Goal: Communication & Community: Answer question/provide support

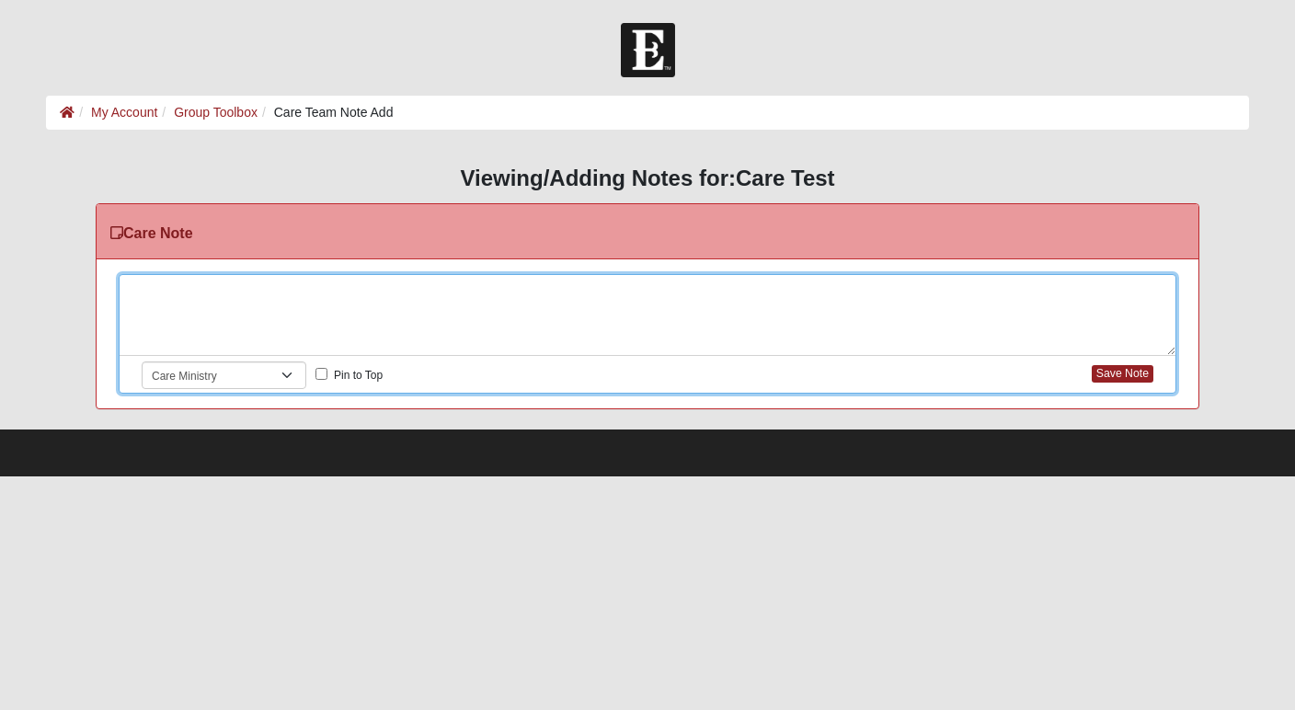
click at [246, 290] on div at bounding box center [648, 315] width 1056 height 81
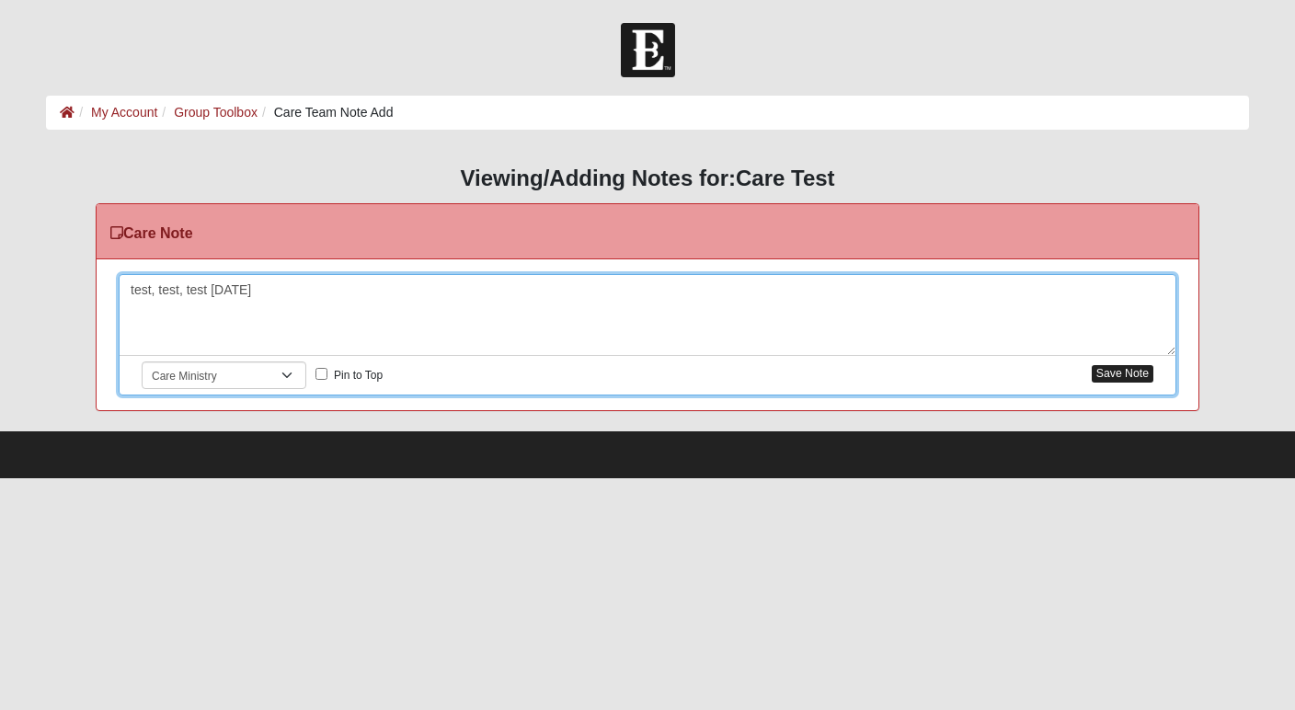
click at [1122, 375] on button "Save Note" at bounding box center [1123, 373] width 62 height 17
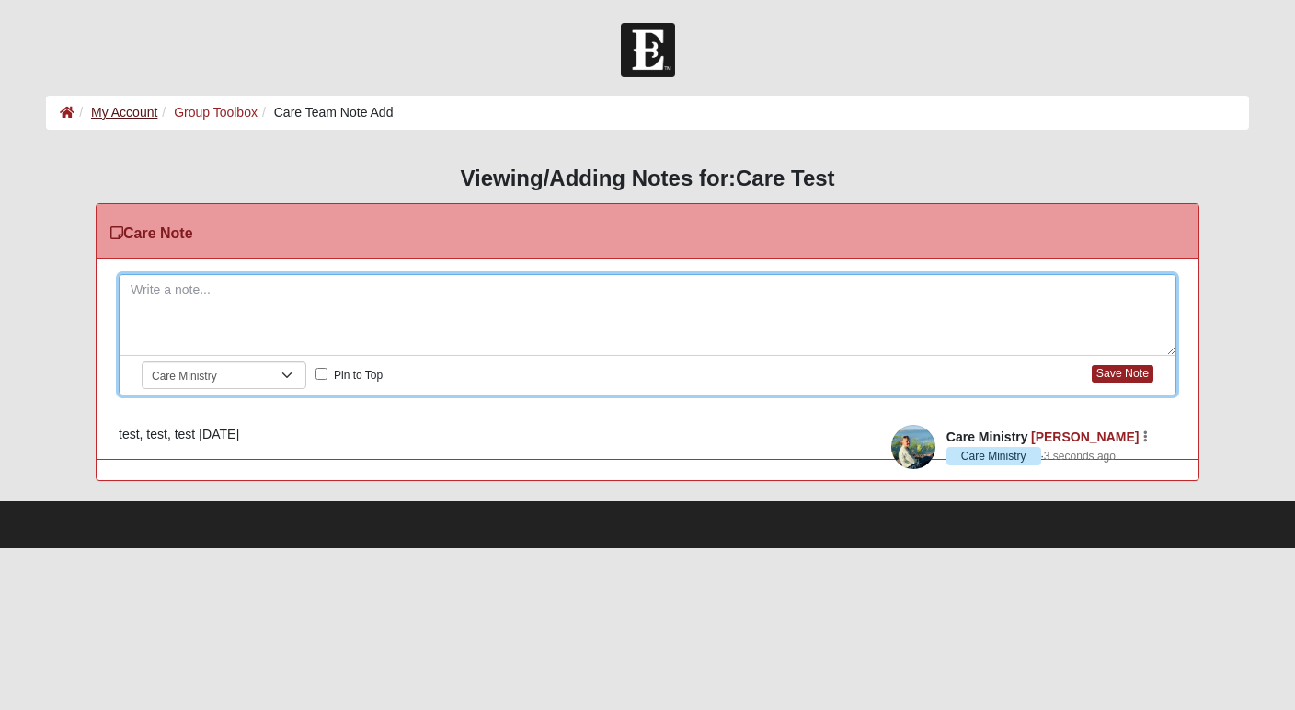
click at [138, 115] on link "My Account" at bounding box center [124, 112] width 66 height 15
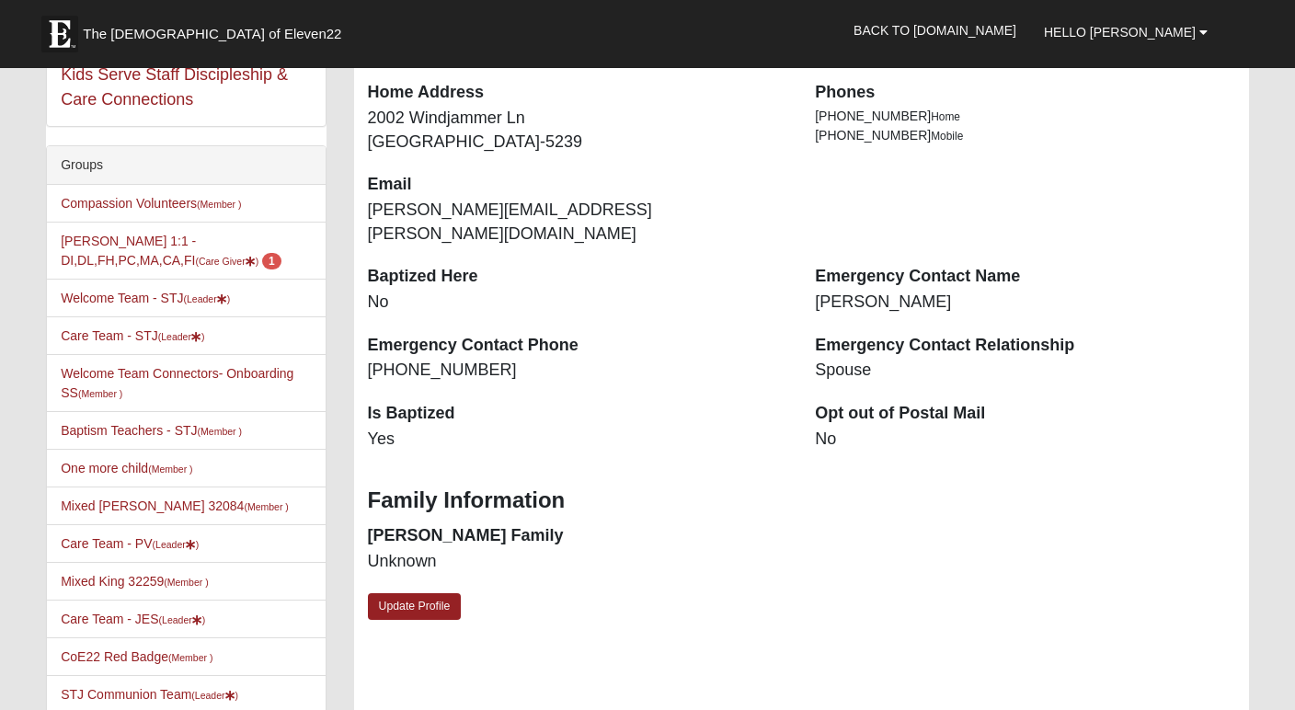
scroll to position [112, 0]
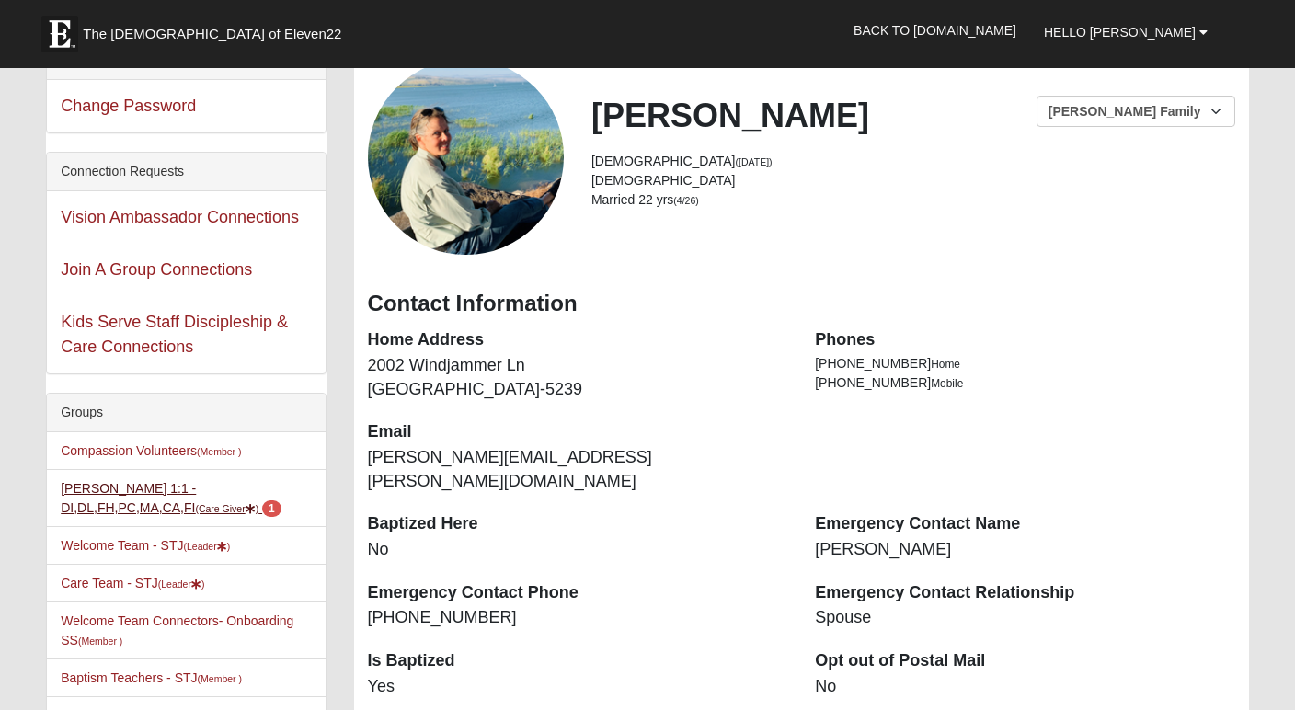
click at [83, 484] on link "[PERSON_NAME] 1:1 - DI,DL,FH,PC,MA,CA,FI (Care Giver ) 1" at bounding box center [171, 498] width 221 height 34
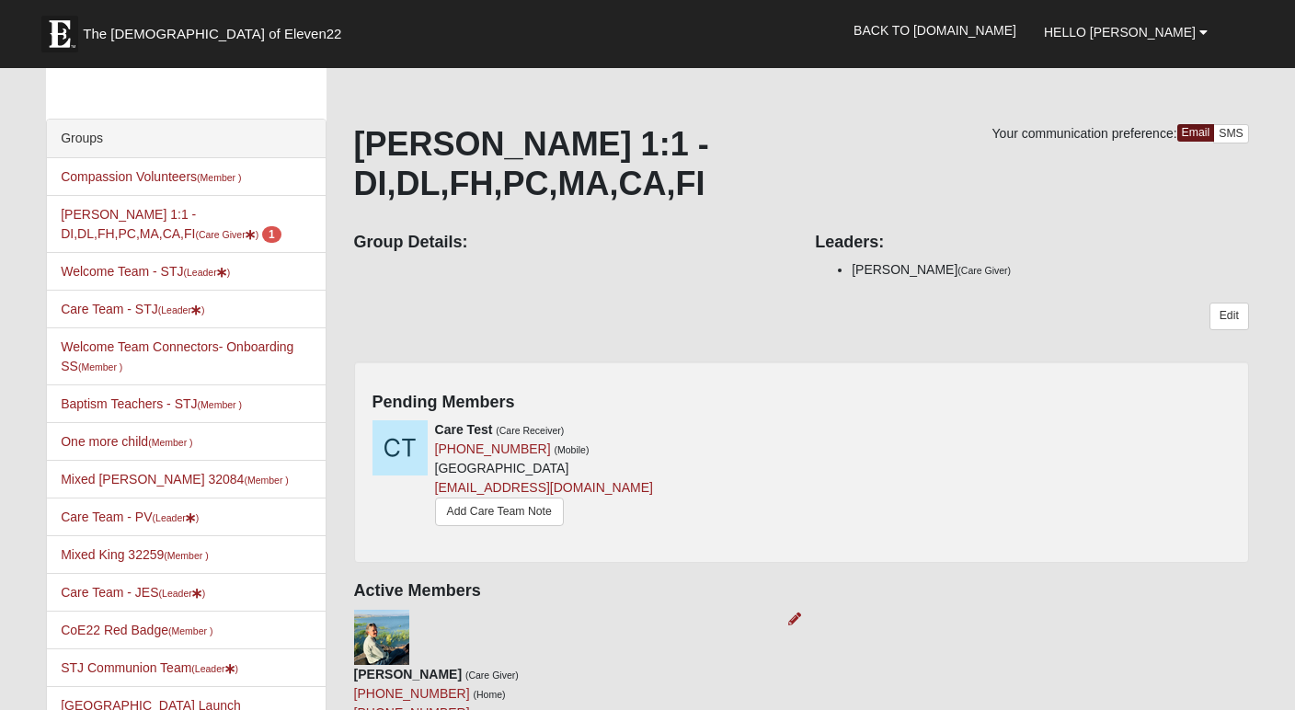
scroll to position [57, 0]
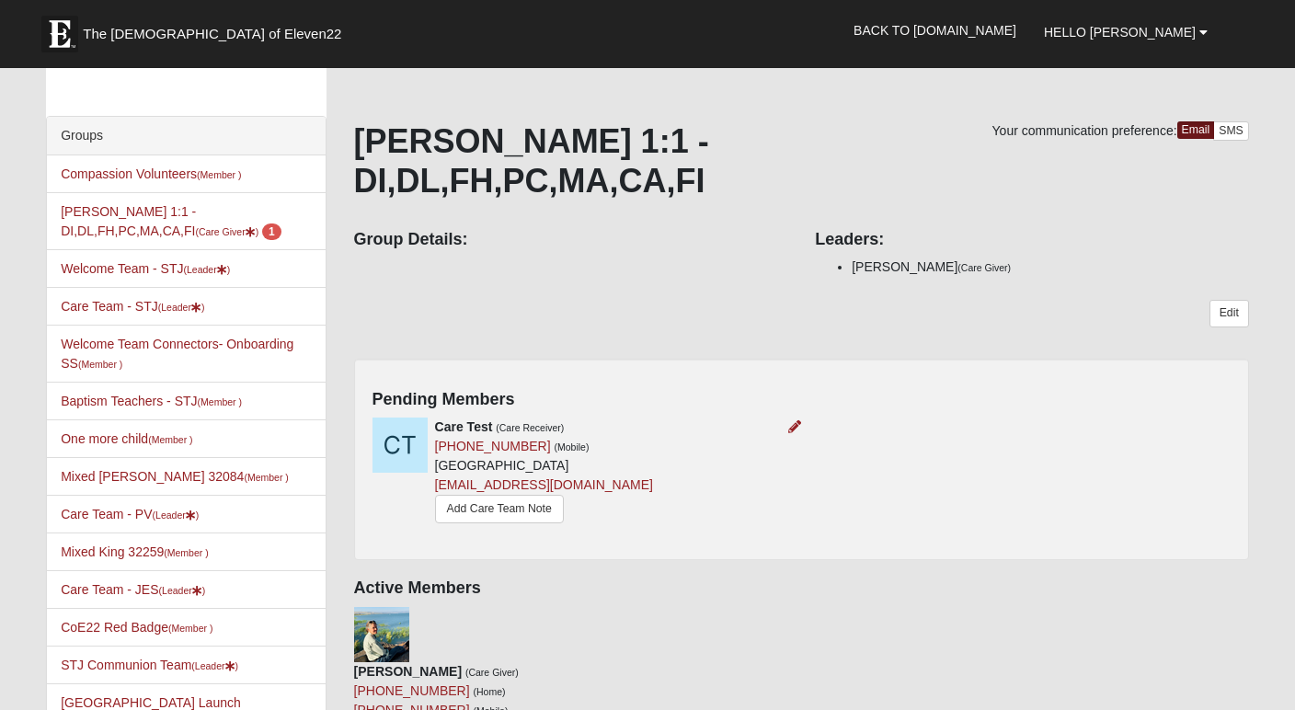
click at [468, 419] on strong "Care Test" at bounding box center [464, 426] width 58 height 15
click at [513, 495] on link "Add Care Team Note" at bounding box center [499, 509] width 129 height 29
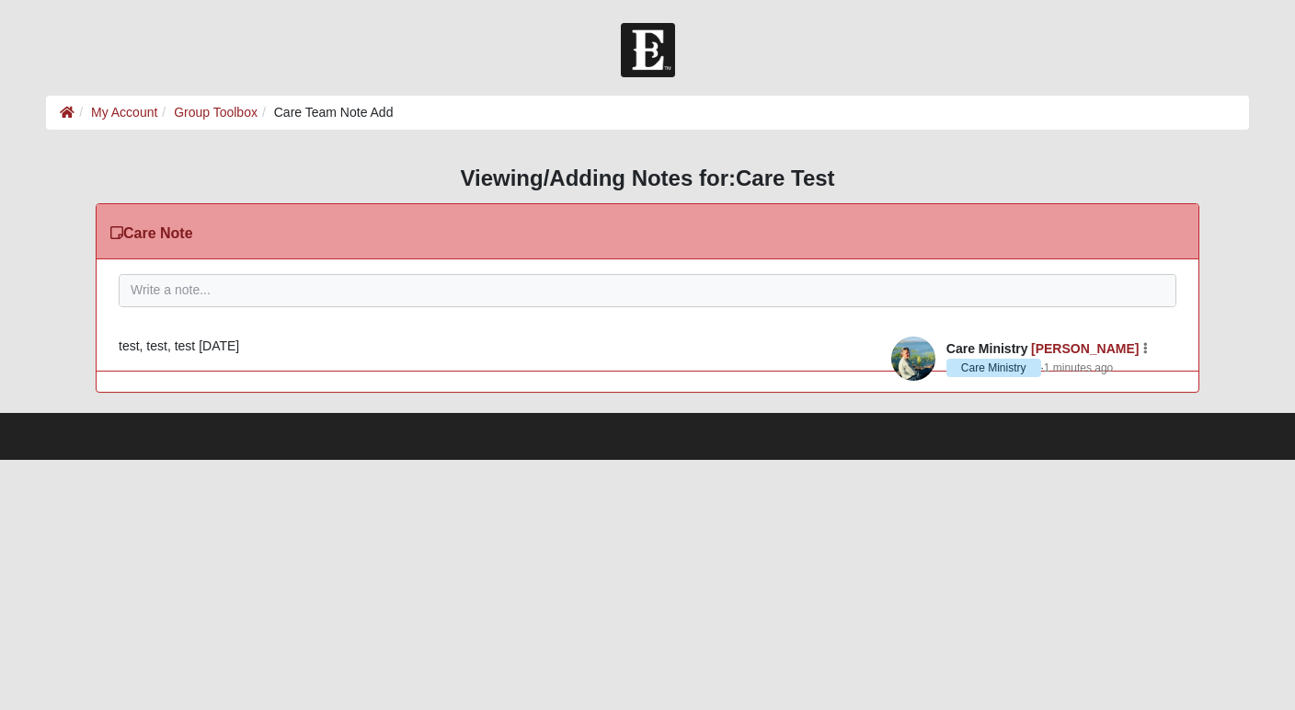
click at [233, 349] on div "test, test, test 10/2/2025" at bounding box center [648, 346] width 1058 height 19
click at [1142, 349] on button "button" at bounding box center [1145, 346] width 6 height 13
click at [721, 368] on article "Care Ministry Kim Fertitta Care Ministry · 1 minutes ago Edit Watch Delete test…" at bounding box center [648, 346] width 1102 height 49
click at [140, 108] on link "My Account" at bounding box center [124, 112] width 66 height 15
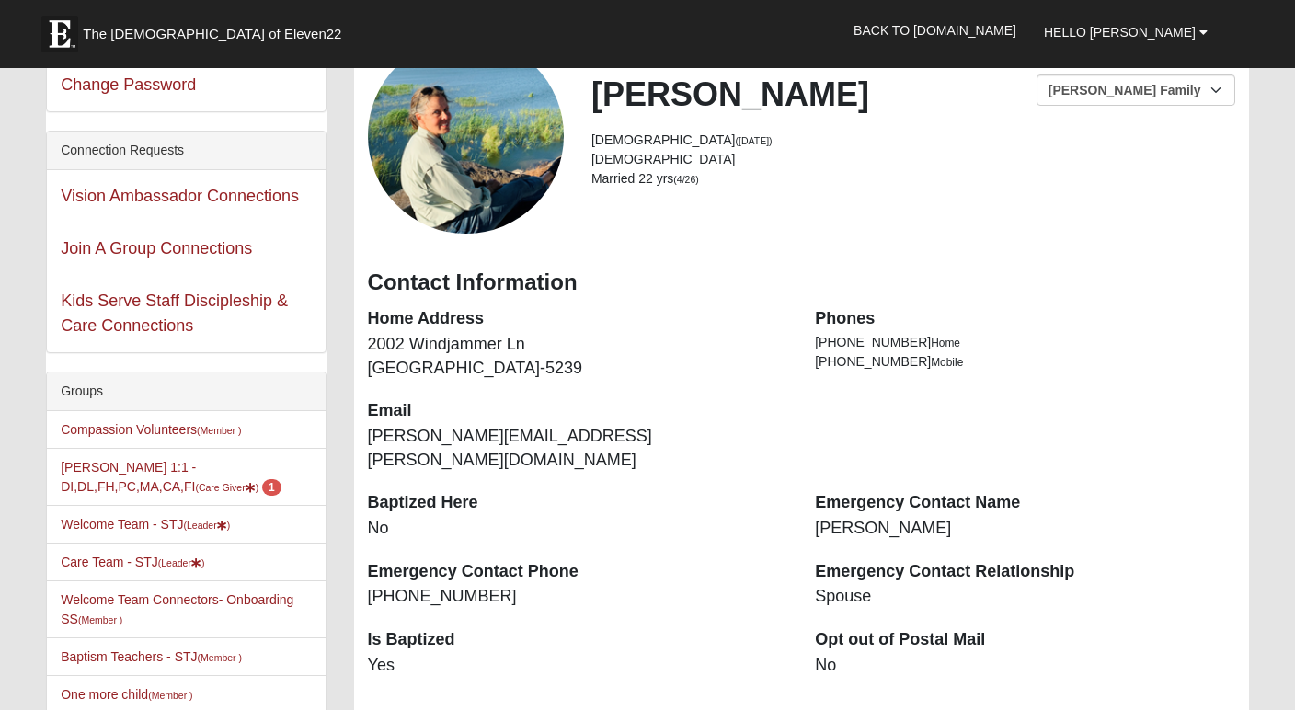
scroll to position [132, 0]
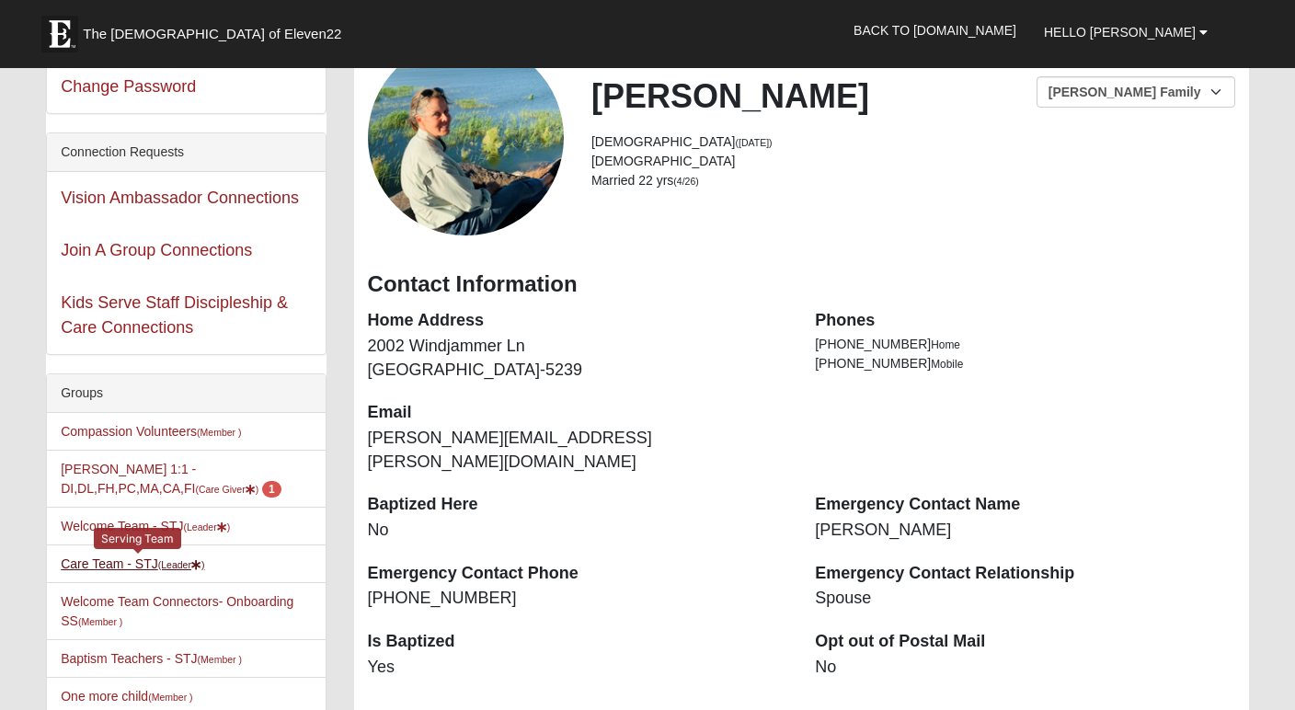
click at [97, 567] on link "Care Team - STJ (Leader )" at bounding box center [132, 563] width 143 height 15
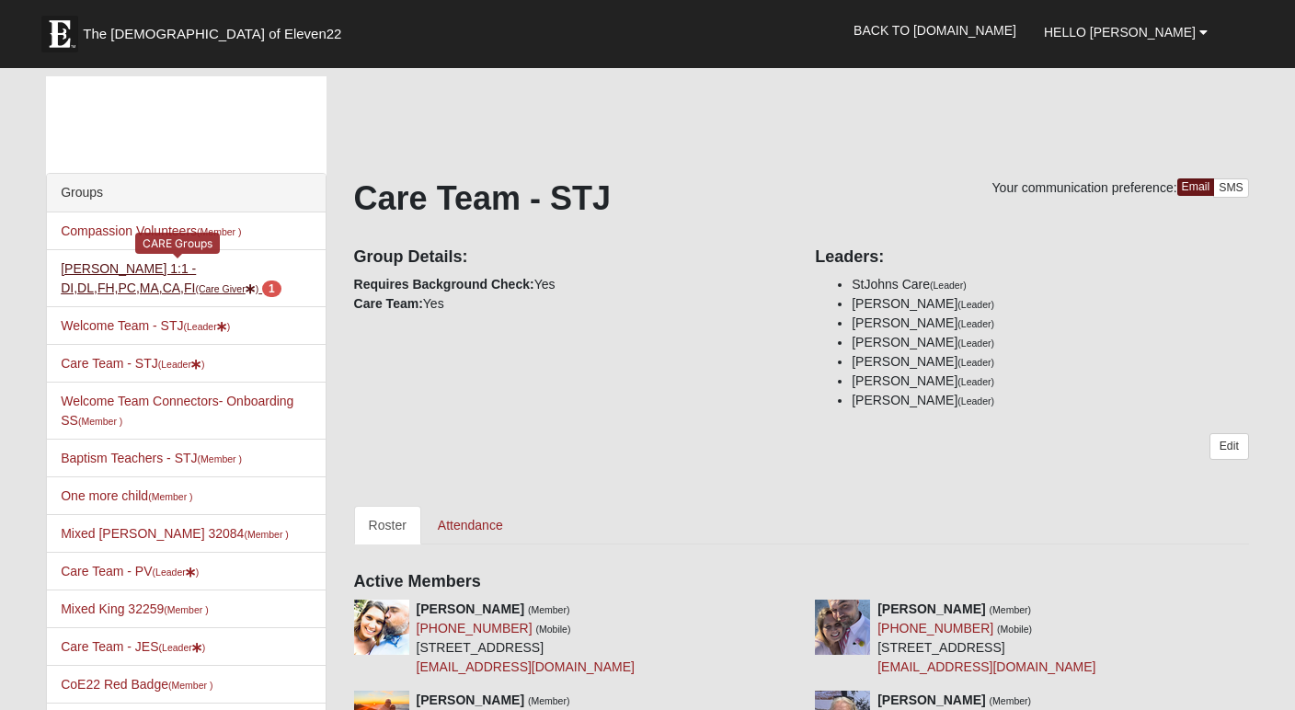
click at [136, 269] on link "Kim Fertitta 1:1 - DI,DL,FH,PC,MA,CA,FI (Care Giver ) 1" at bounding box center [171, 278] width 221 height 34
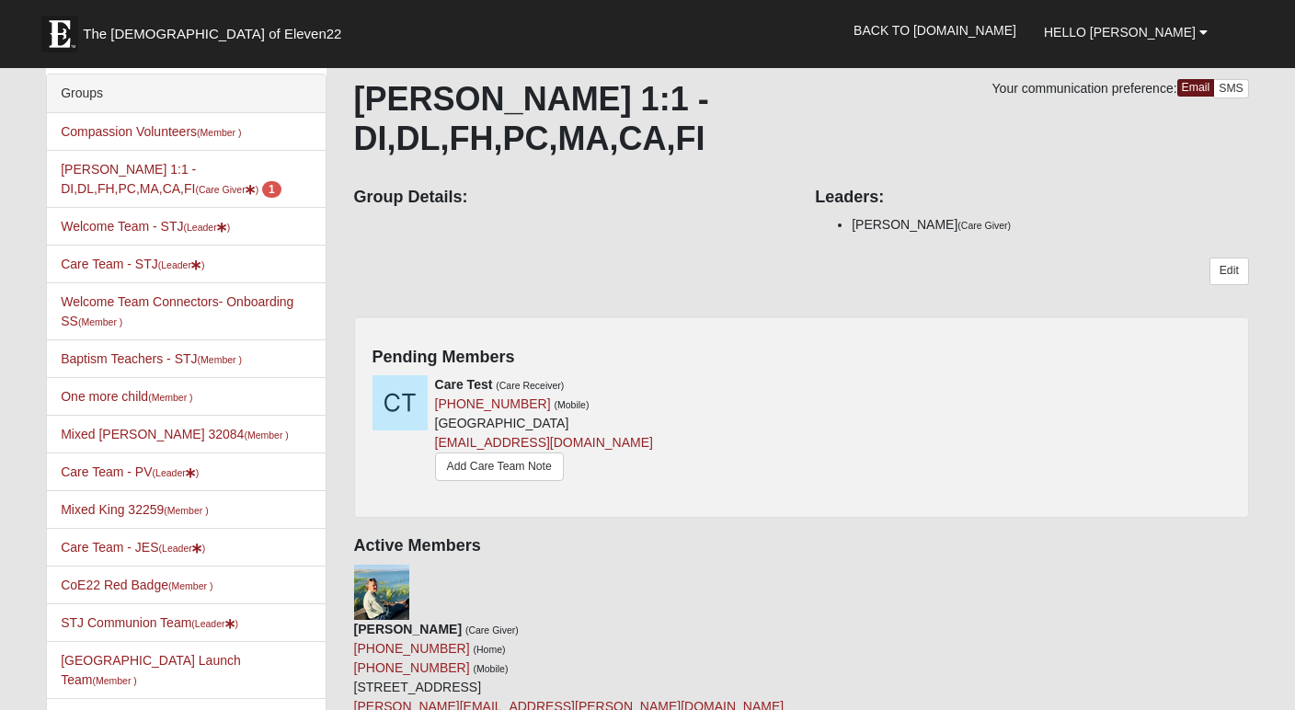
scroll to position [97, 0]
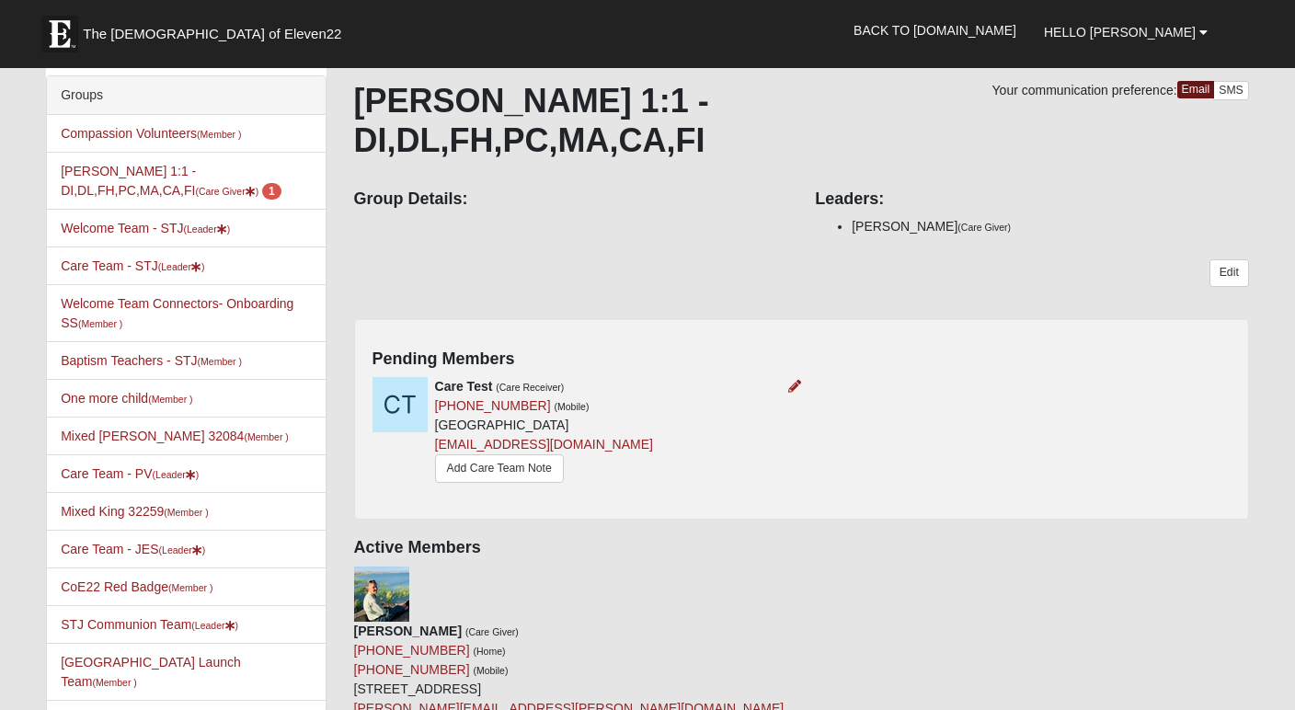
click at [475, 379] on strong "Care Test" at bounding box center [464, 386] width 58 height 15
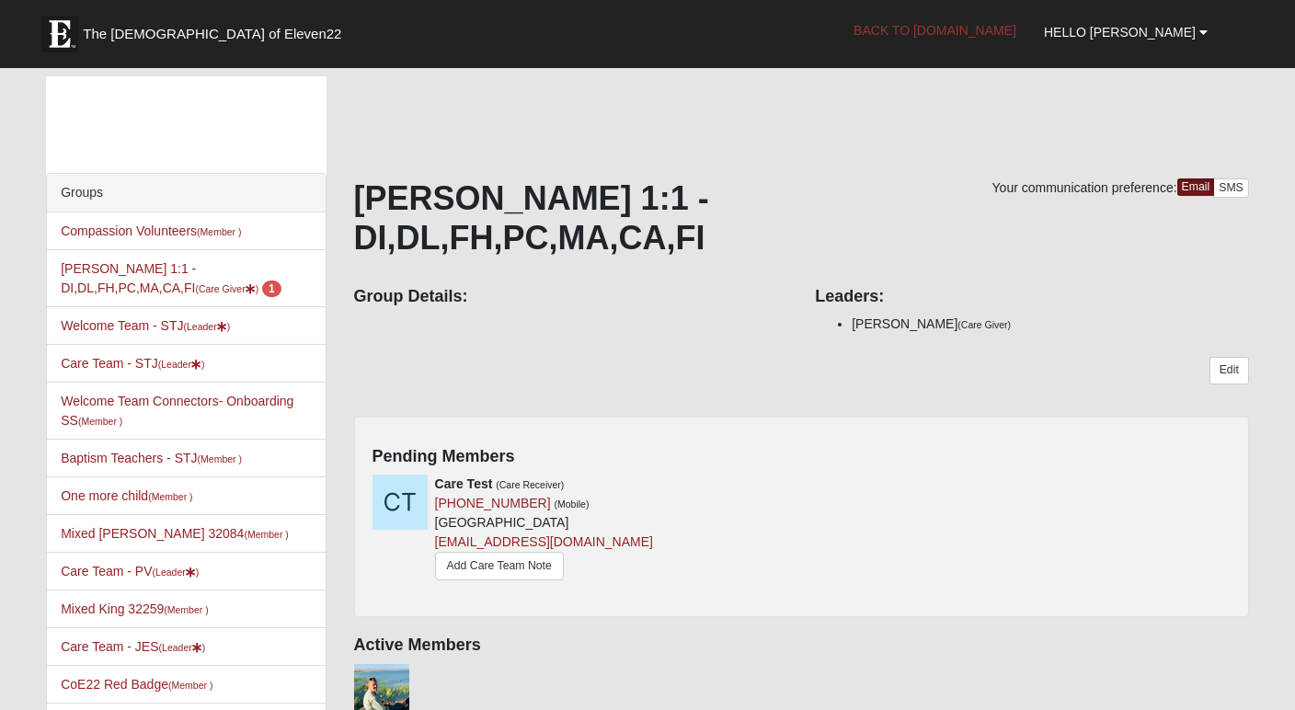
scroll to position [0, 0]
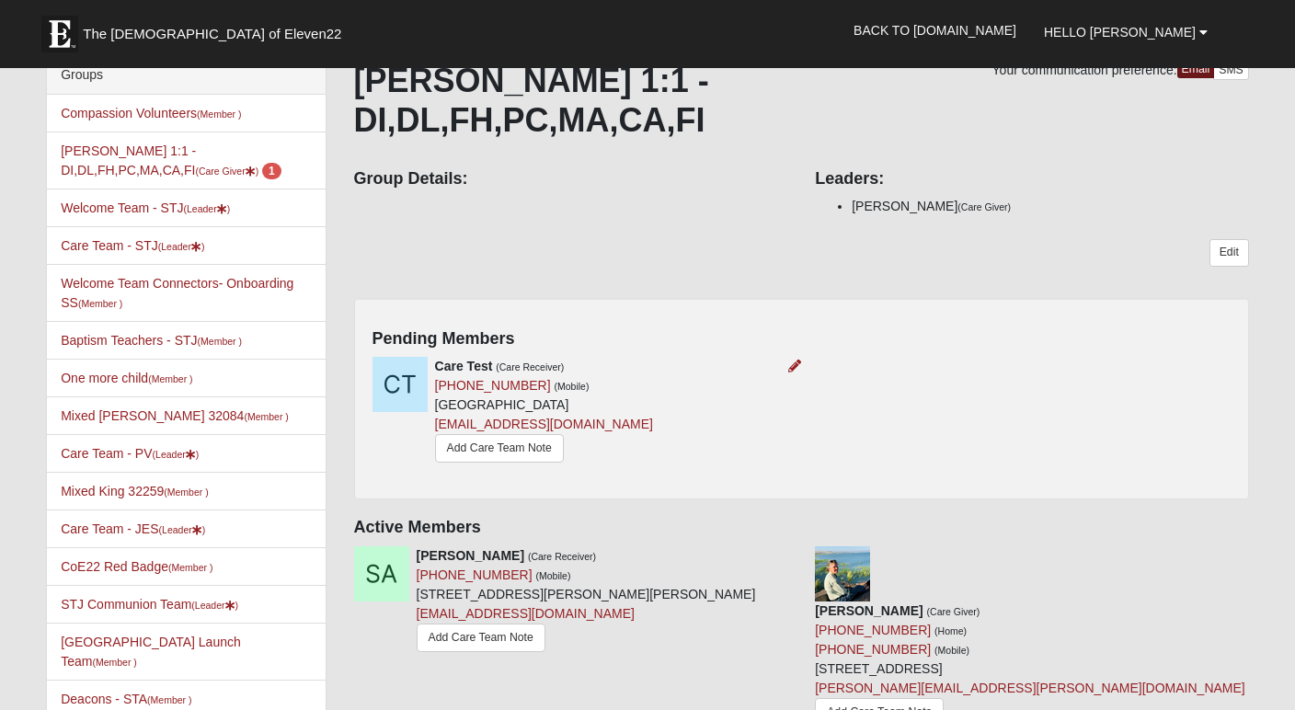
scroll to position [109, 0]
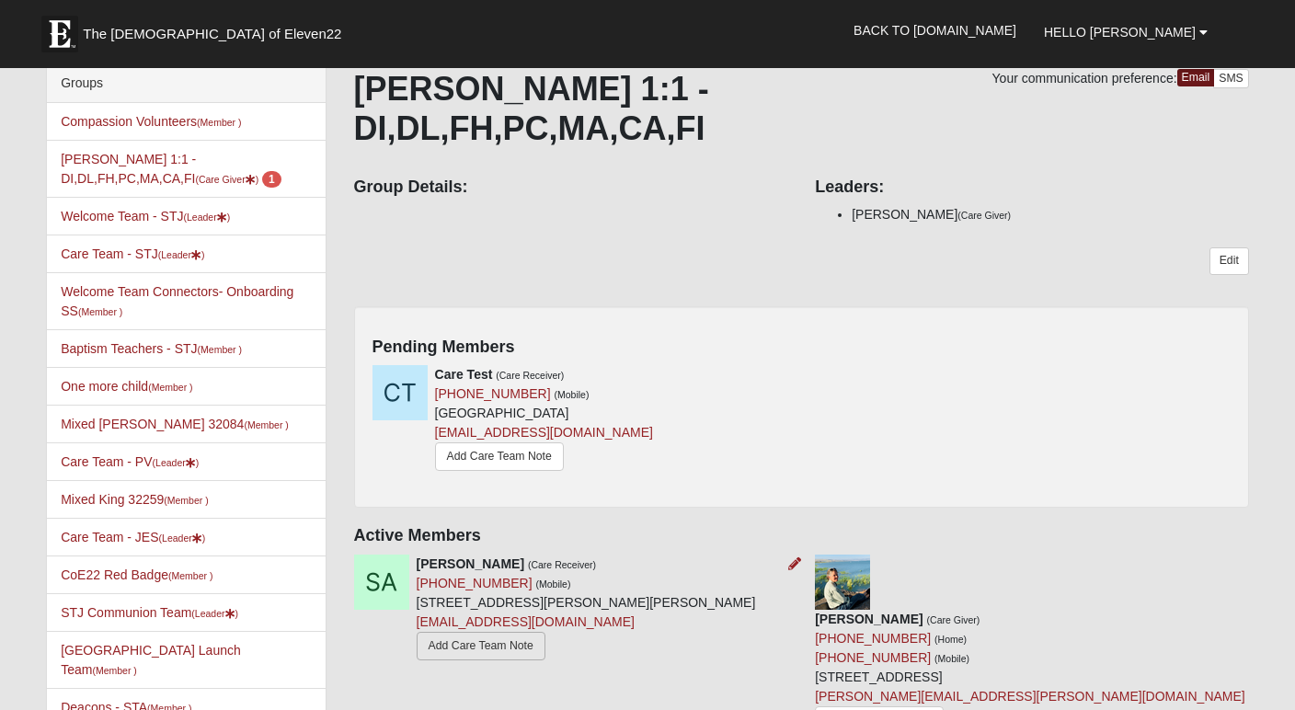
click at [507, 632] on link "Add Care Team Note" at bounding box center [481, 646] width 129 height 29
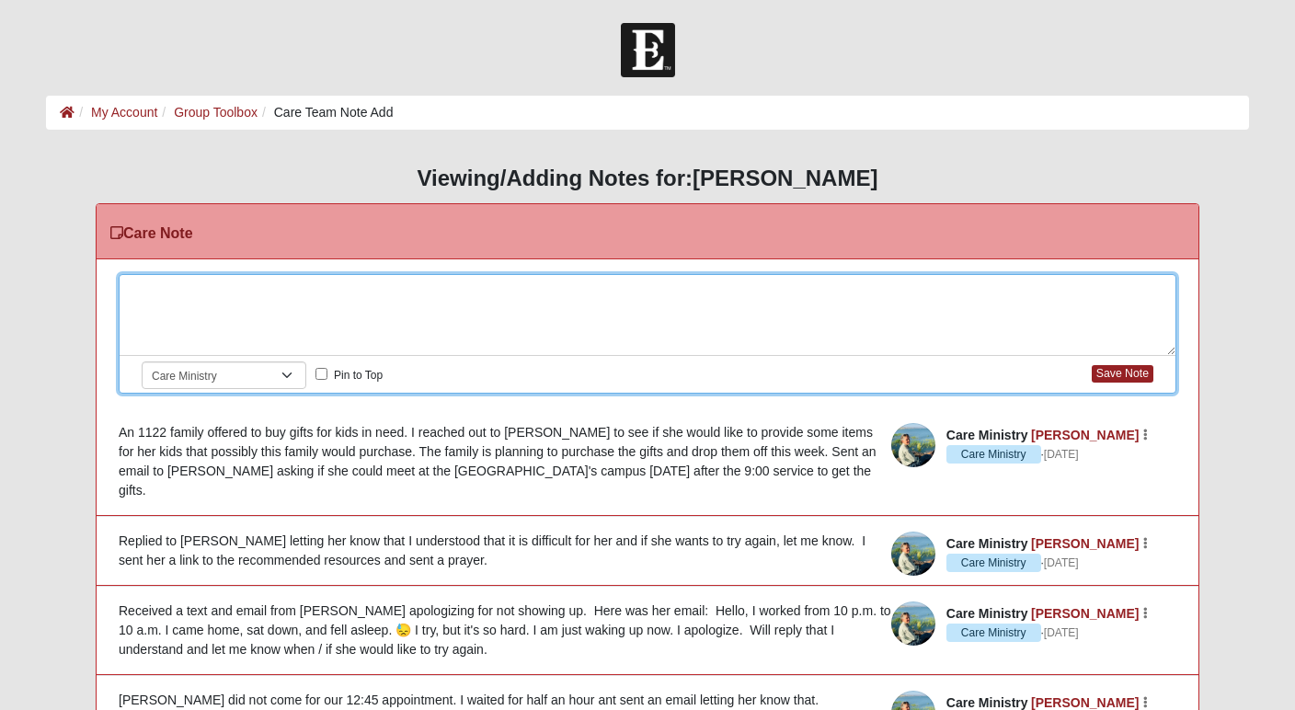
click at [215, 289] on div at bounding box center [648, 315] width 1056 height 81
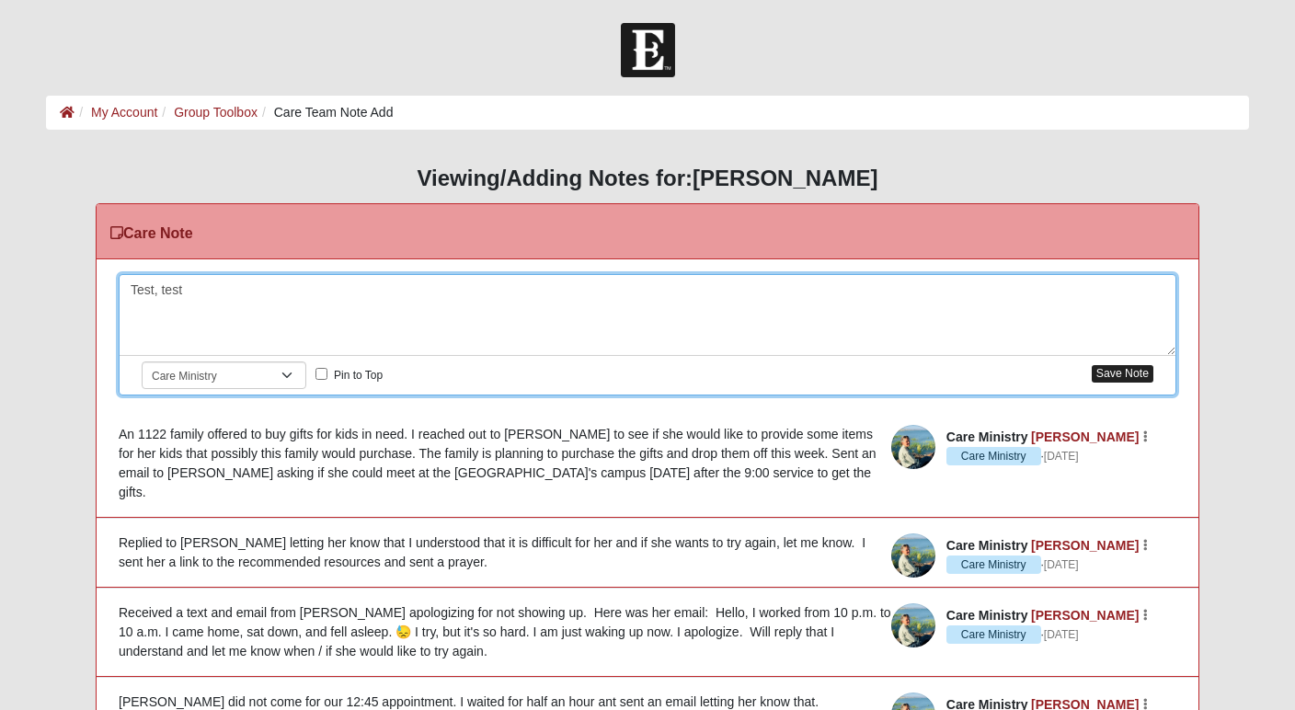
click at [1140, 380] on button "Save Note" at bounding box center [1123, 373] width 62 height 17
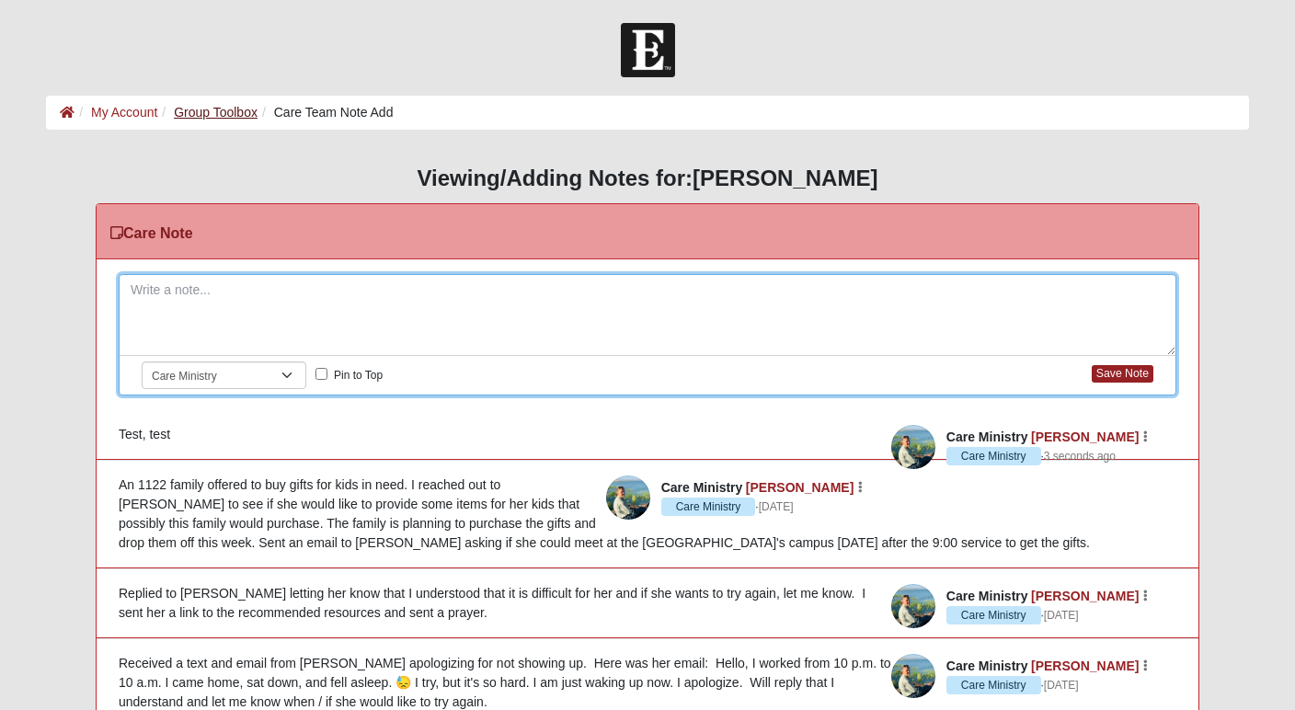
click at [193, 115] on link "Group Toolbox" at bounding box center [216, 112] width 84 height 15
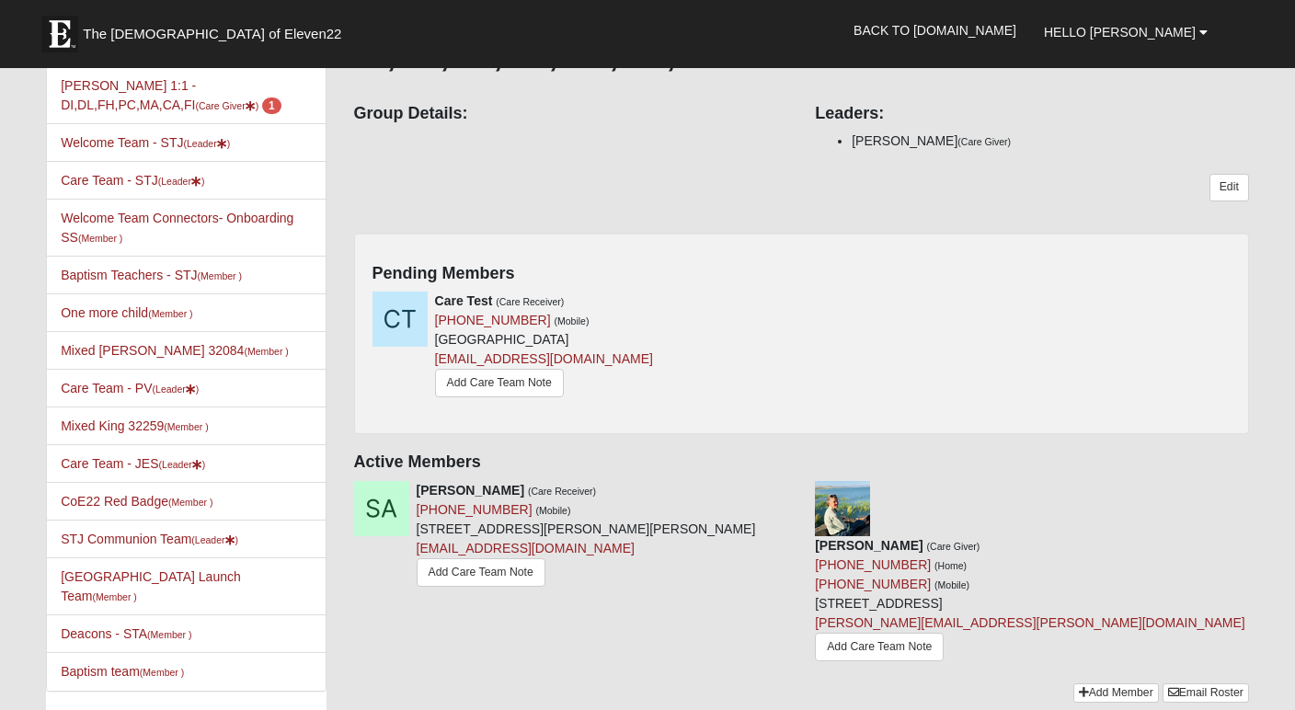
scroll to position [186, 0]
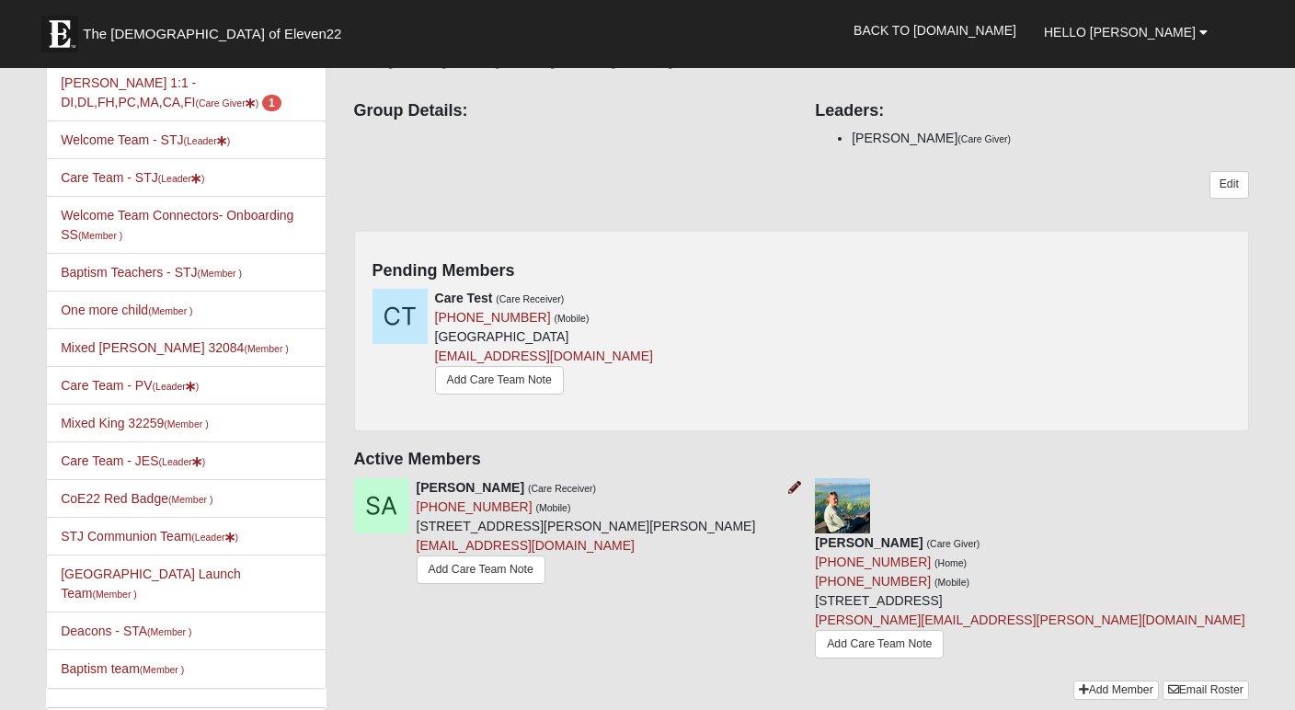
click at [798, 481] on icon at bounding box center [794, 487] width 13 height 13
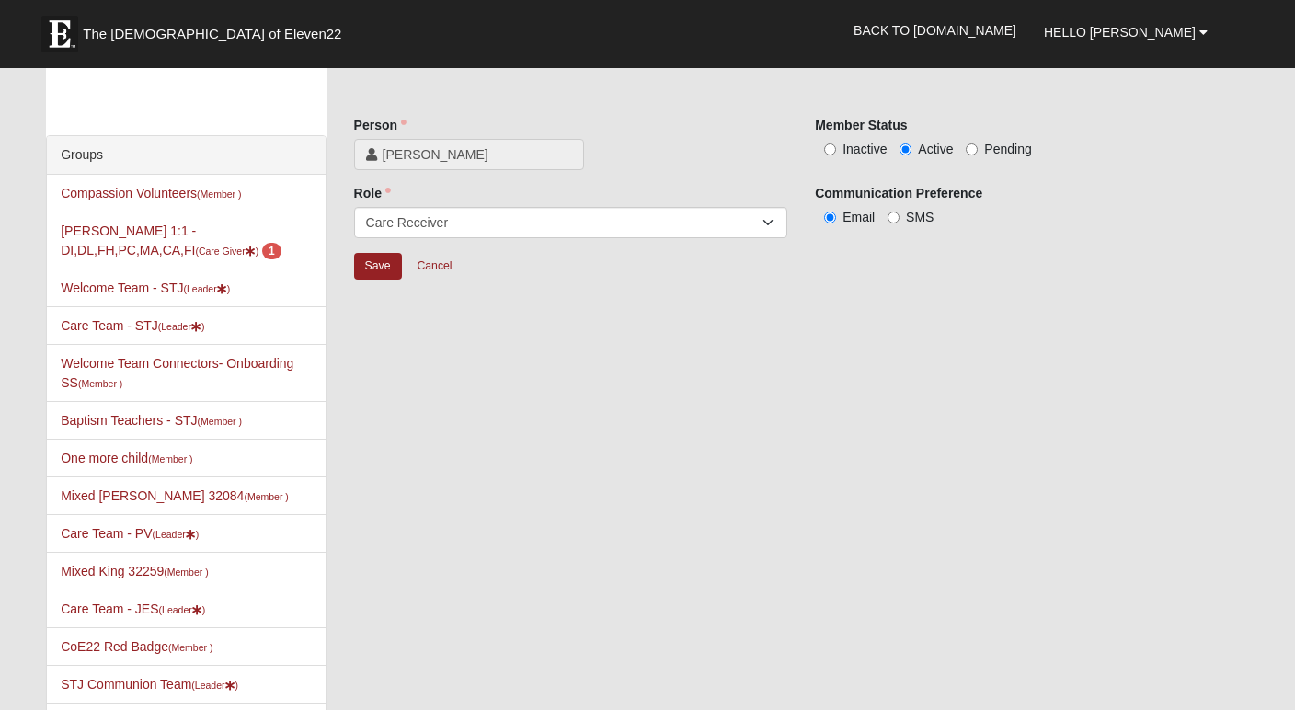
scroll to position [36, 0]
click at [829, 154] on input "Inactive" at bounding box center [830, 151] width 12 height 12
radio input "true"
click at [382, 266] on input "Save" at bounding box center [378, 268] width 48 height 27
